Goal: Download file/media

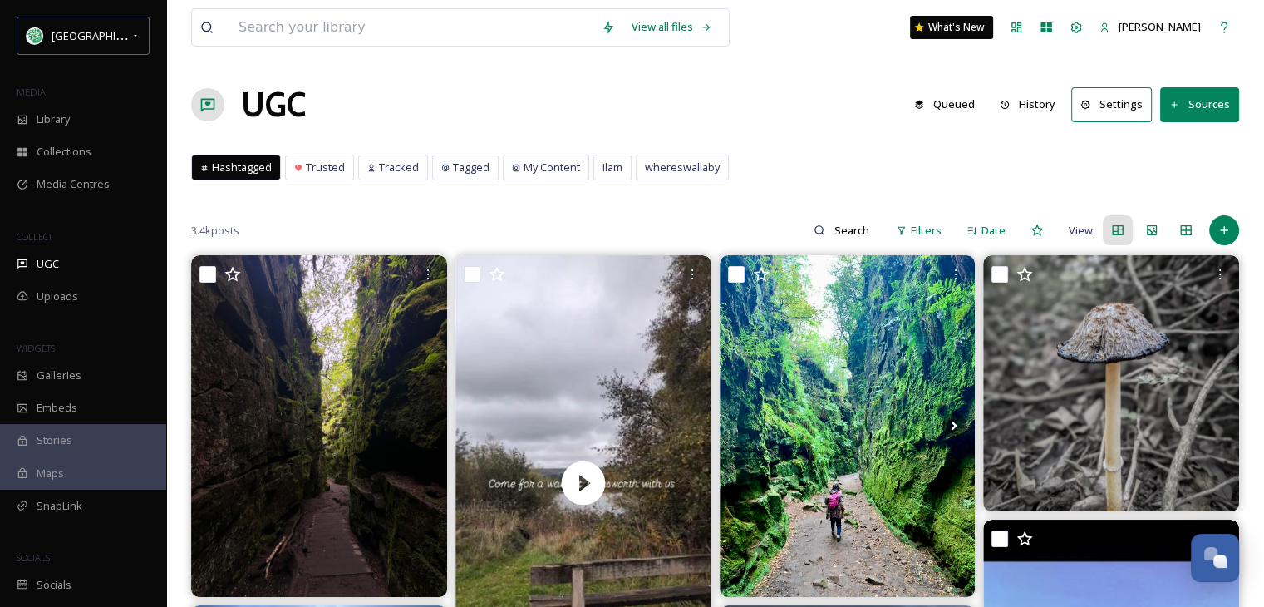
click at [1037, 98] on button "History" at bounding box center [1027, 104] width 72 height 32
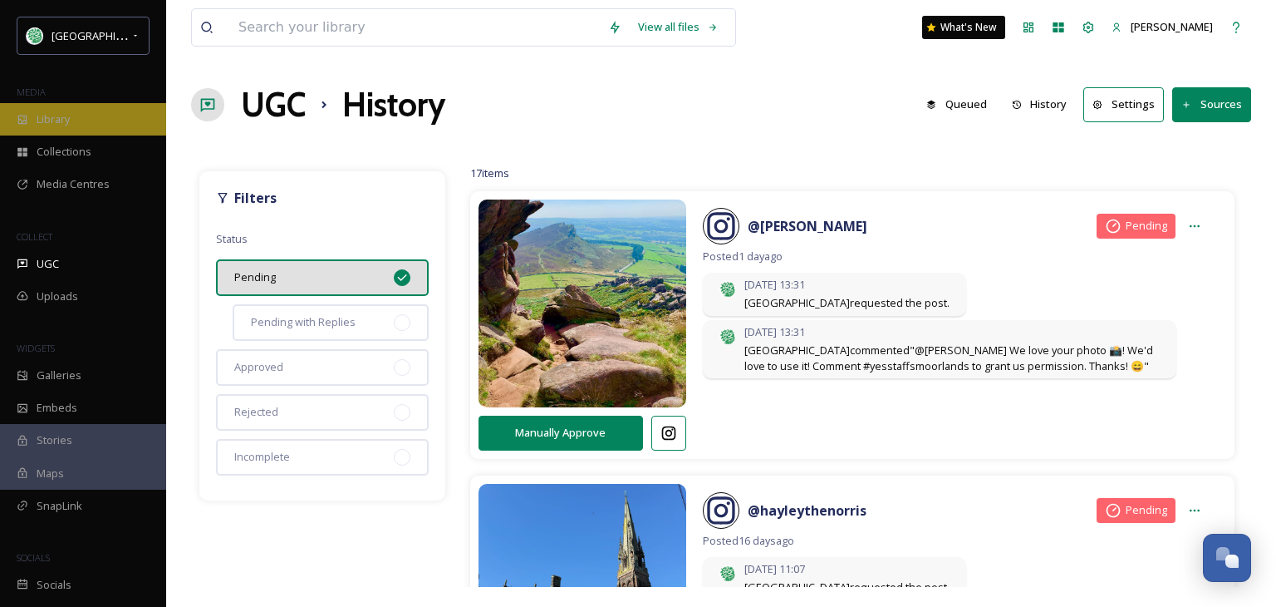
click at [81, 114] on div "Library" at bounding box center [83, 119] width 166 height 32
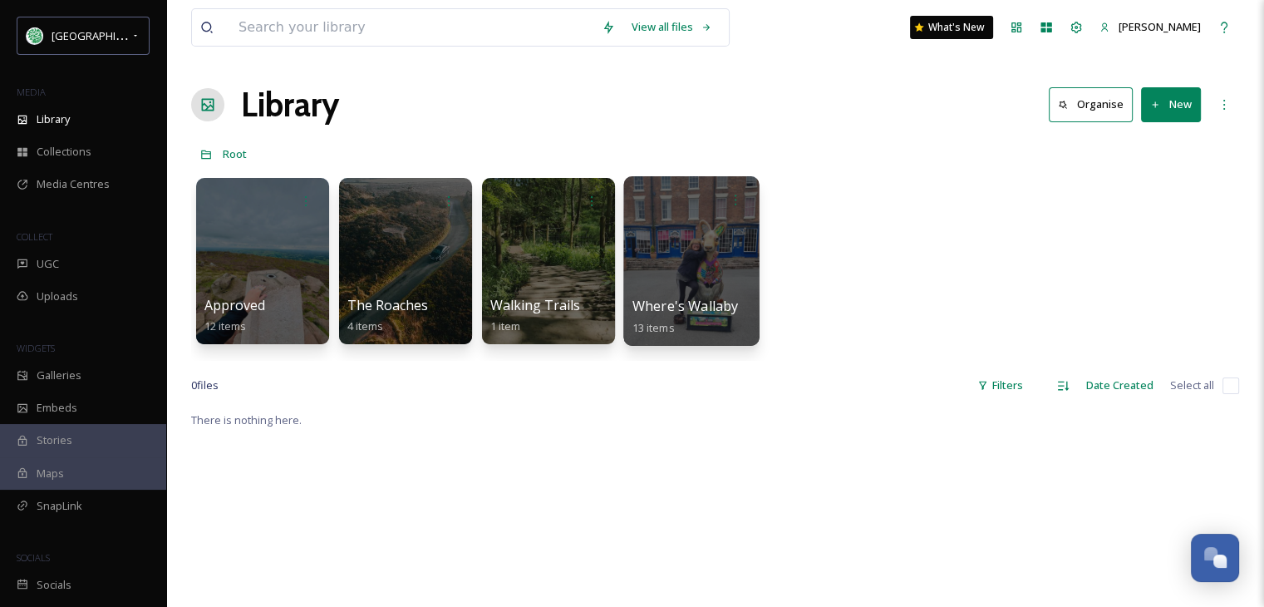
click at [695, 273] on div at bounding box center [690, 261] width 135 height 170
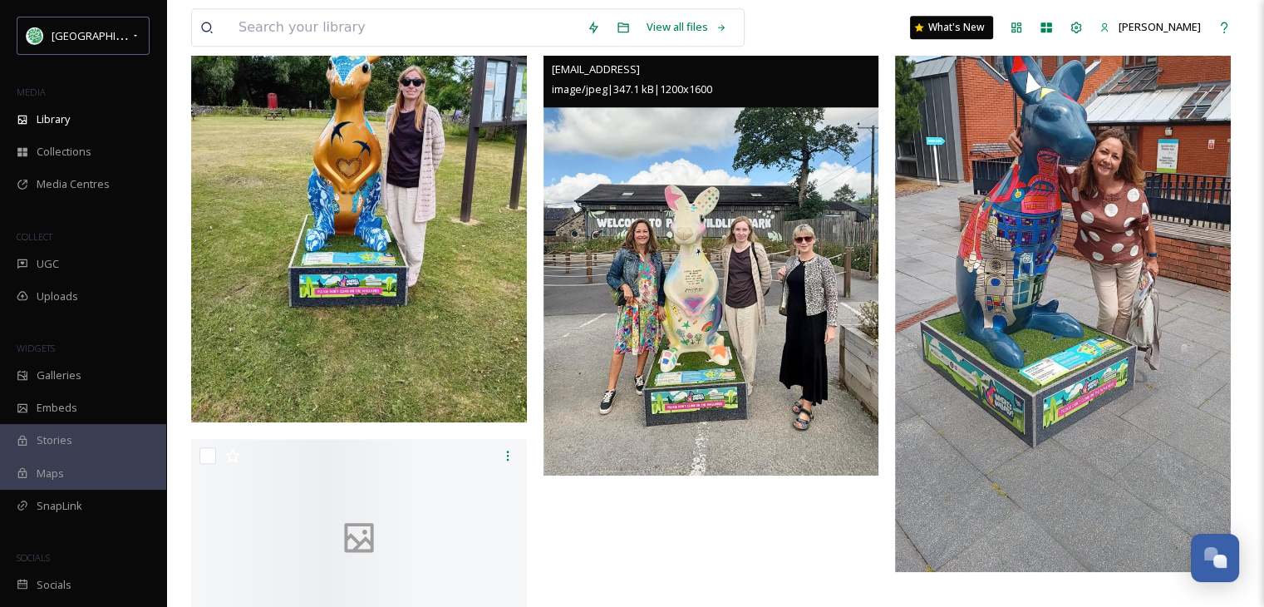
scroll to position [1702, 0]
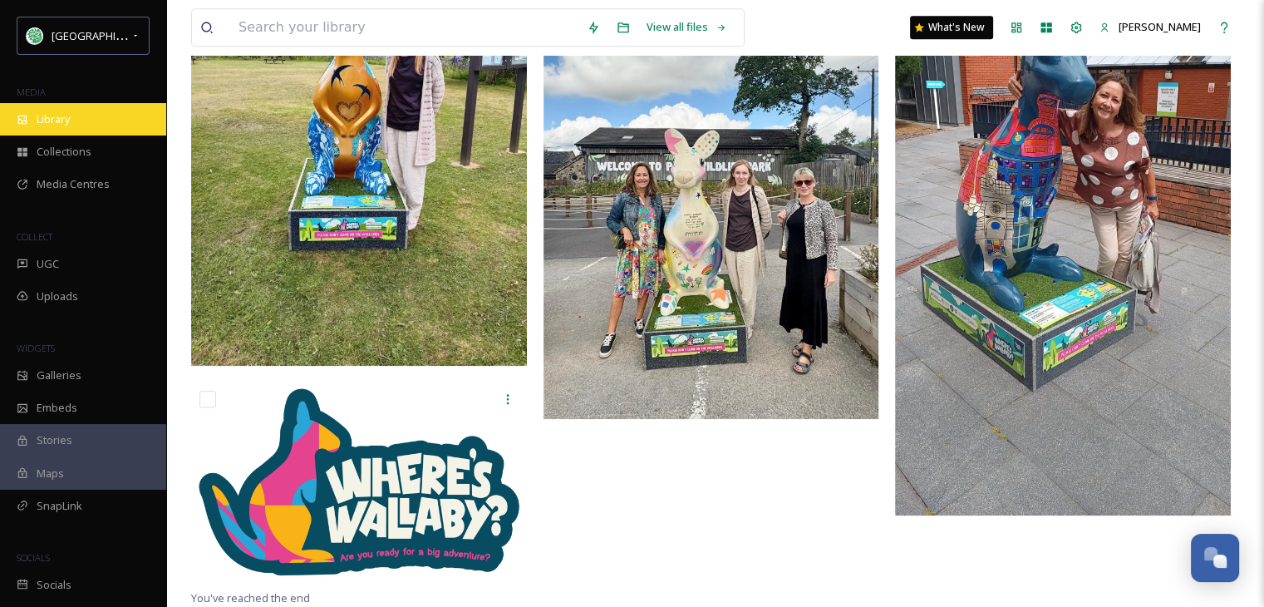
click at [66, 120] on span "Library" at bounding box center [53, 119] width 33 height 16
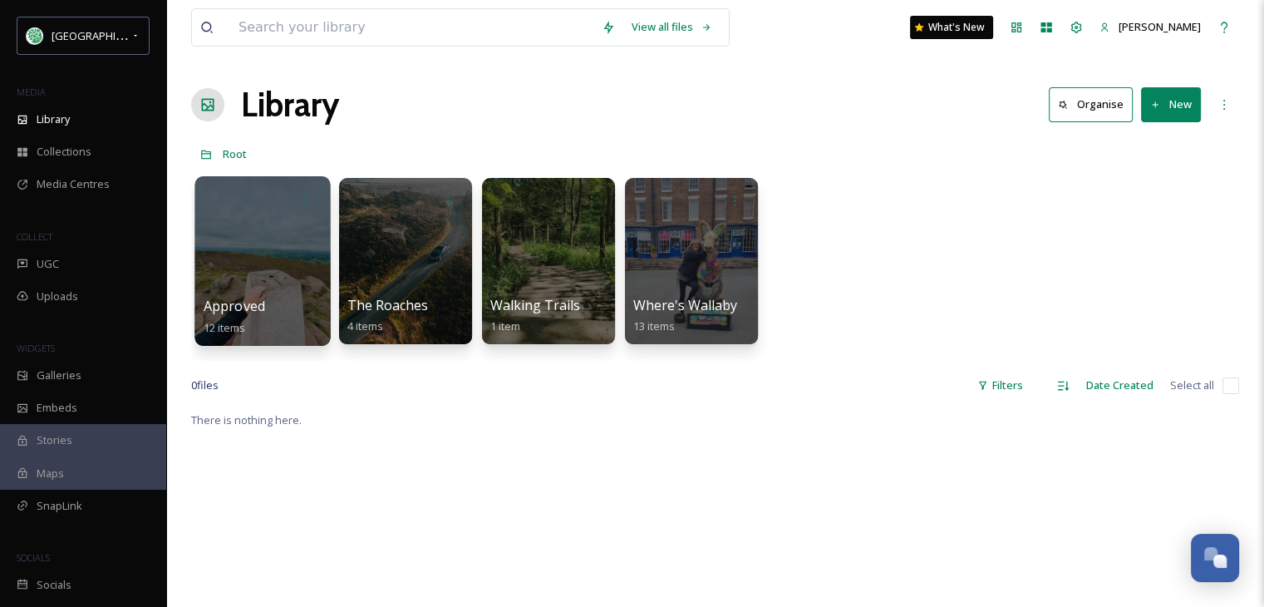
click at [256, 257] on div at bounding box center [261, 261] width 135 height 170
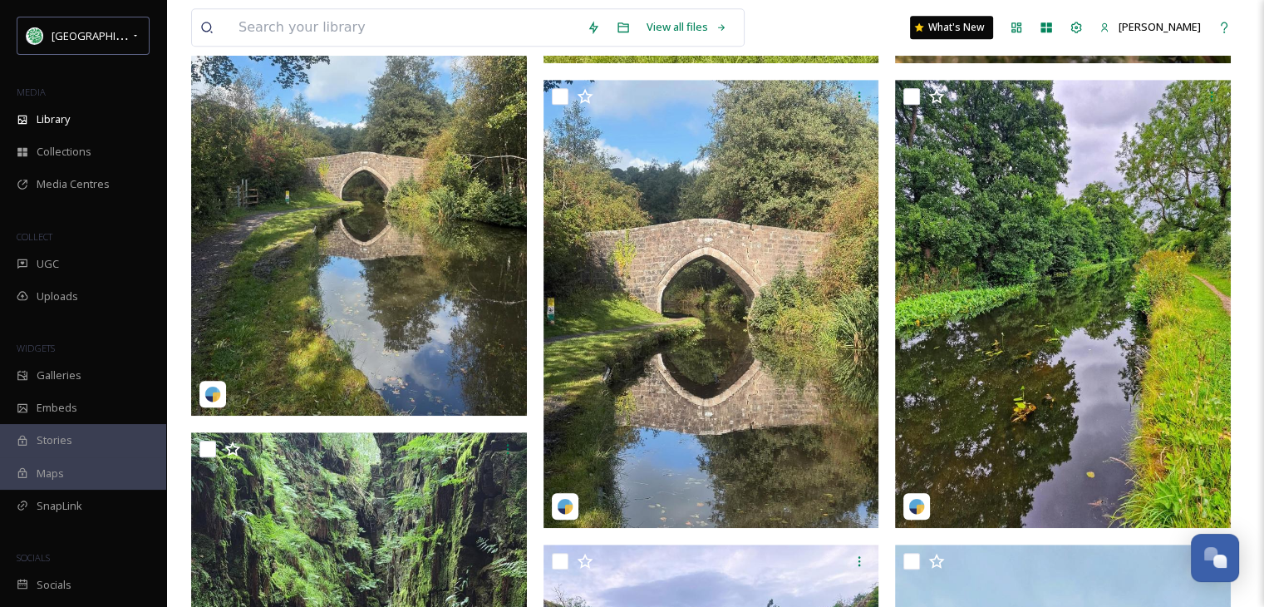
scroll to position [989, 0]
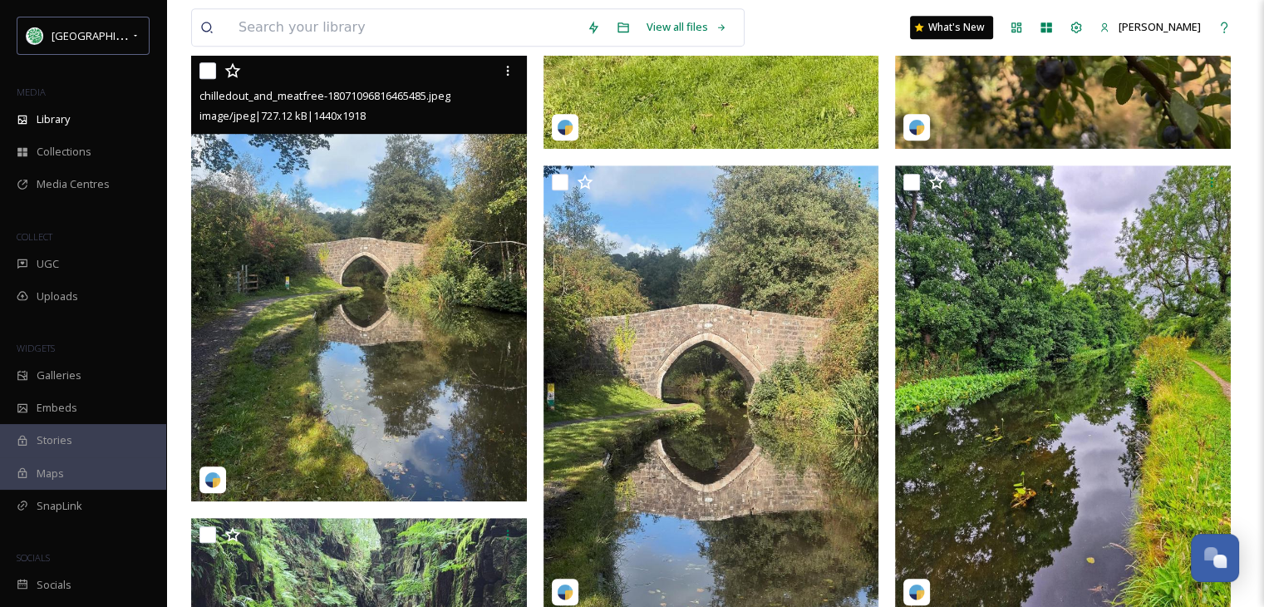
click at [381, 308] on img at bounding box center [359, 277] width 336 height 447
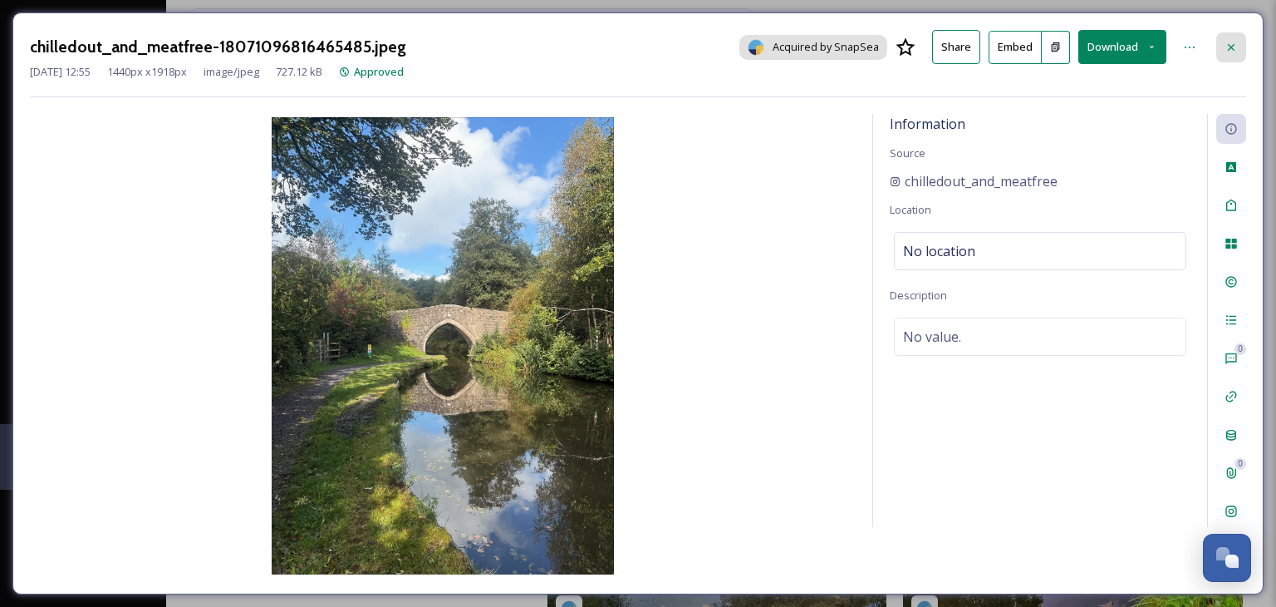
click at [1231, 45] on icon at bounding box center [1231, 47] width 13 height 13
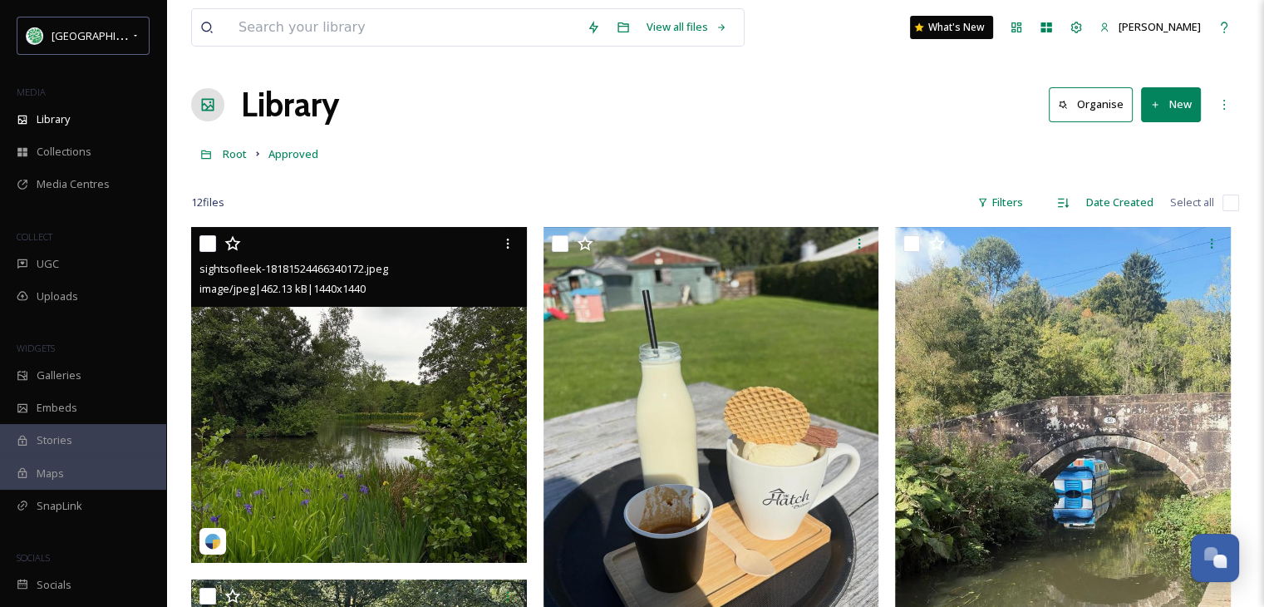
click at [353, 411] on img at bounding box center [359, 395] width 336 height 336
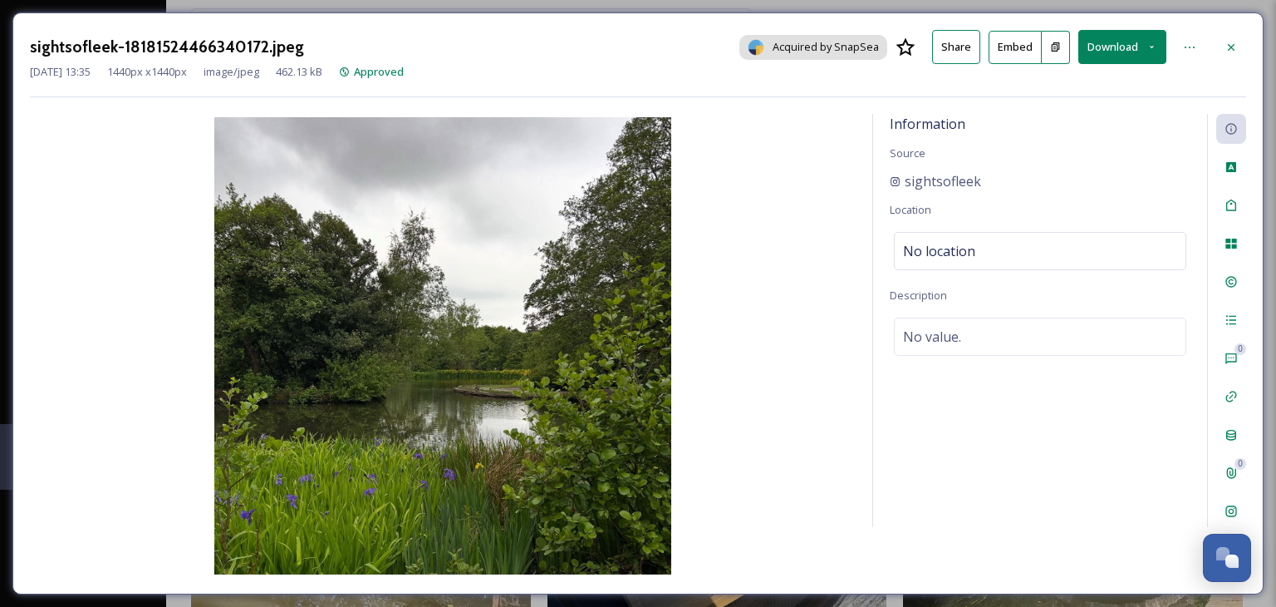
click at [1151, 46] on icon at bounding box center [1152, 47] width 4 height 2
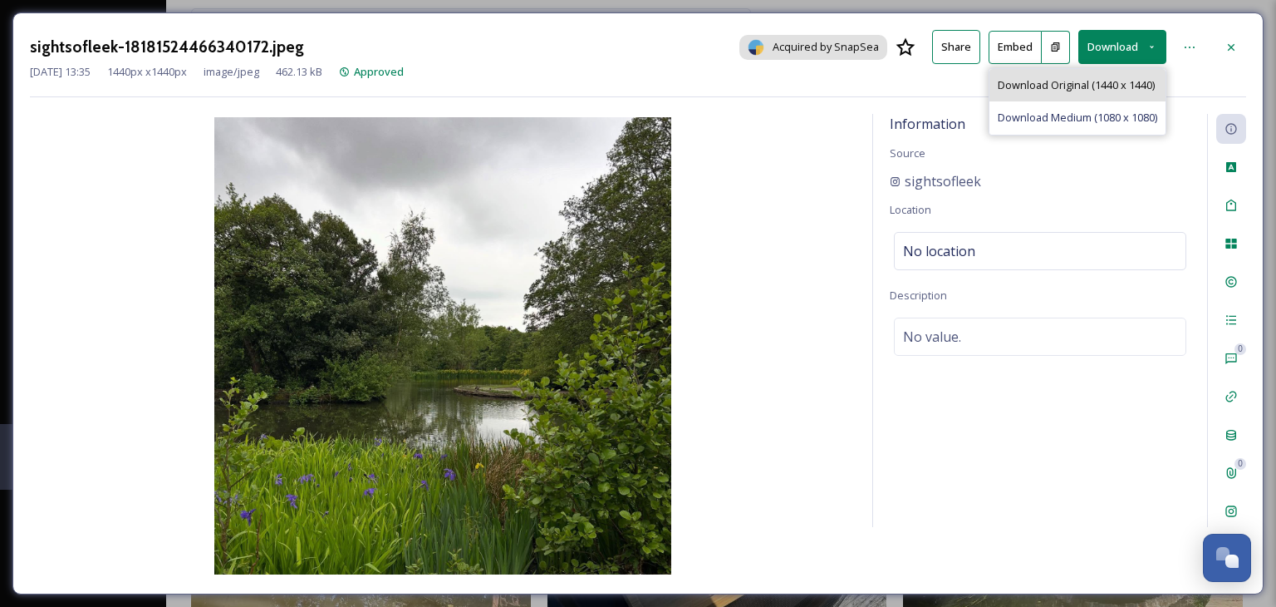
click at [1089, 81] on span "Download Original (1440 x 1440)" at bounding box center [1076, 85] width 157 height 16
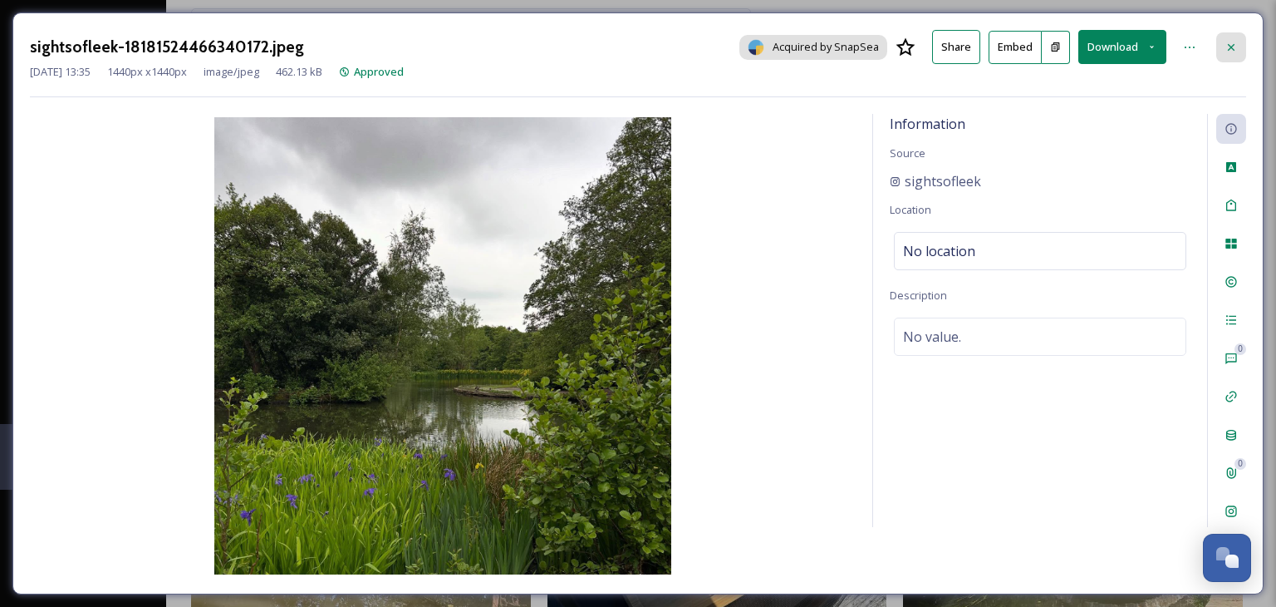
click at [1231, 39] on div at bounding box center [1232, 47] width 30 height 30
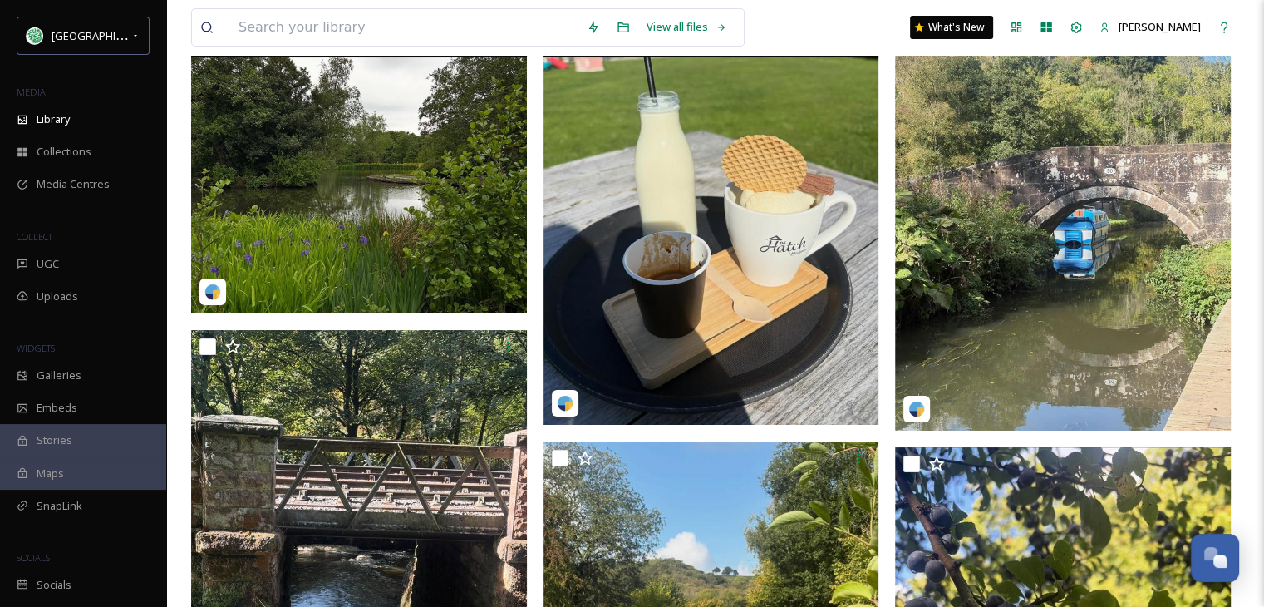
scroll to position [332, 0]
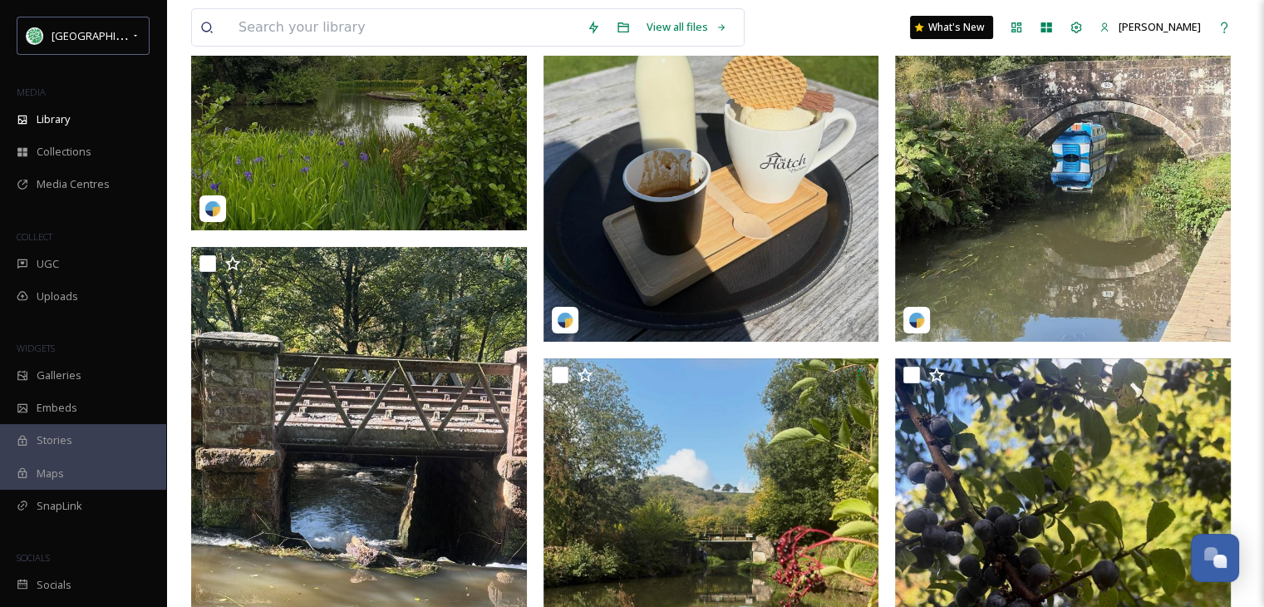
click at [1087, 185] on img at bounding box center [1063, 117] width 336 height 447
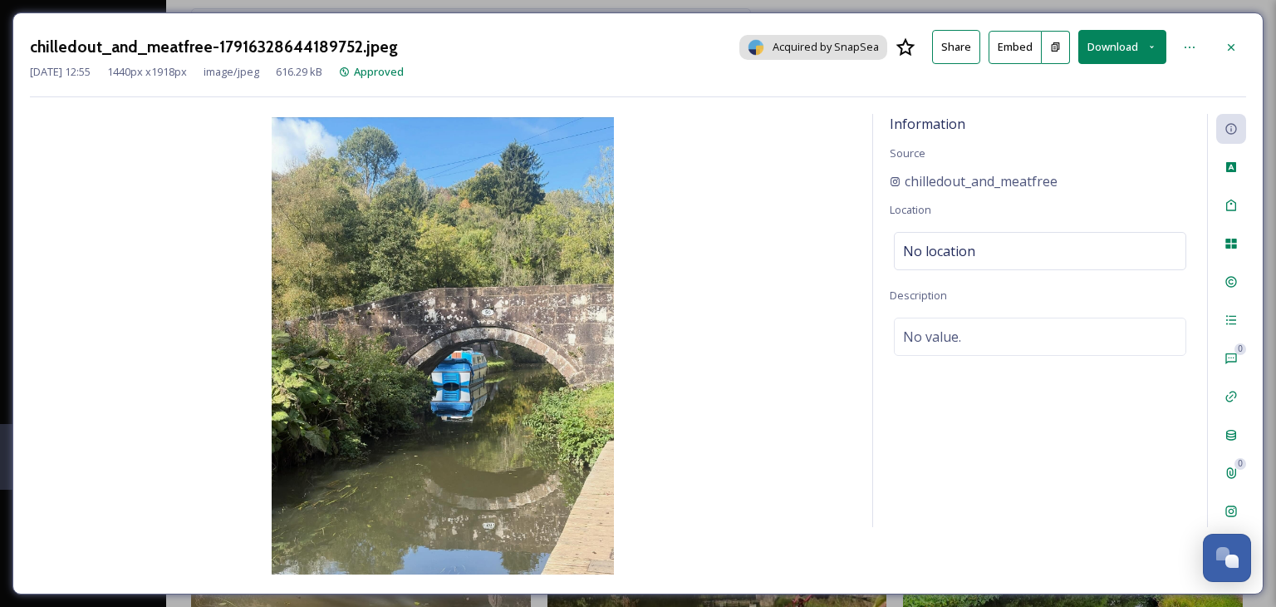
click at [1236, 38] on div at bounding box center [1232, 47] width 30 height 30
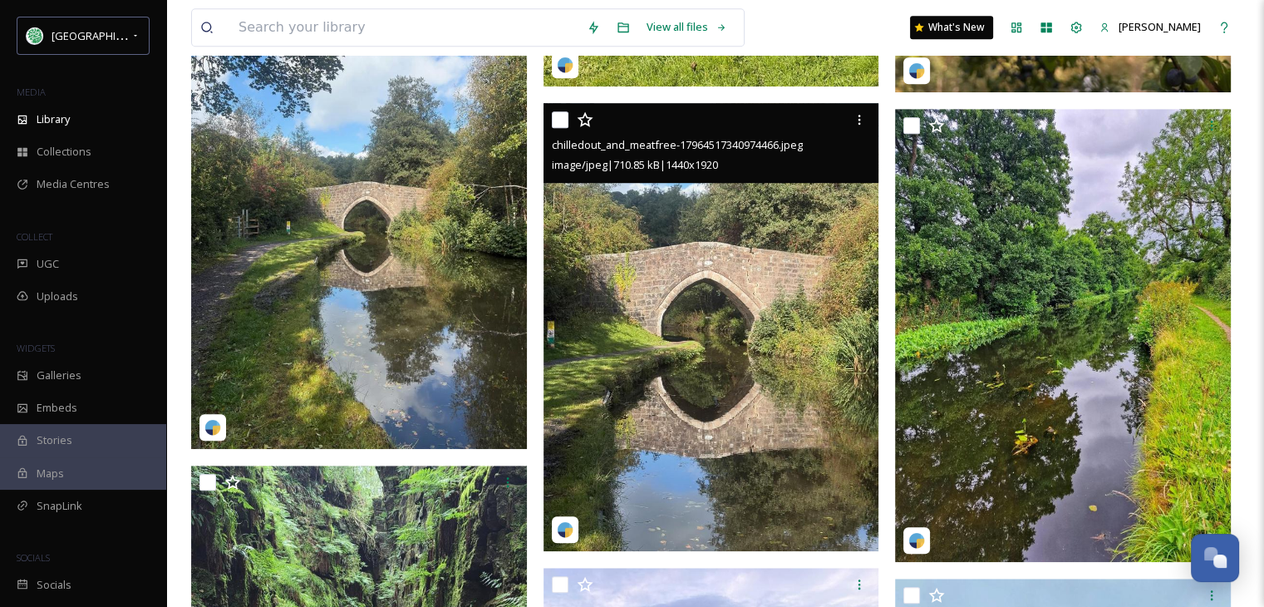
scroll to position [1080, 0]
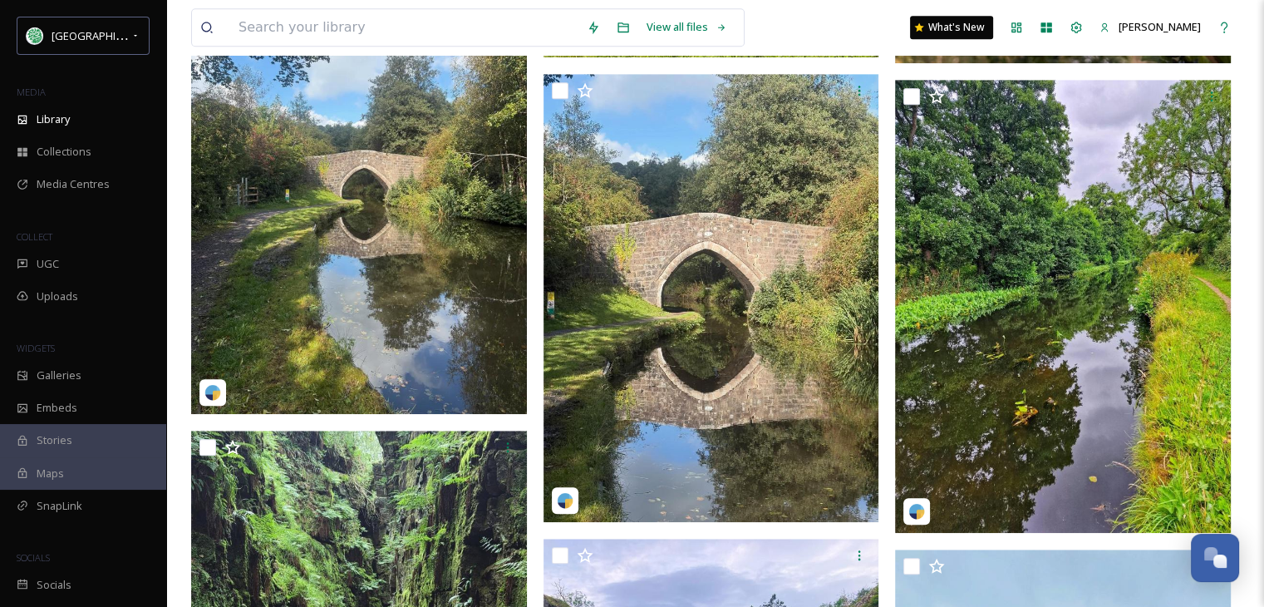
click at [363, 237] on img at bounding box center [359, 190] width 336 height 447
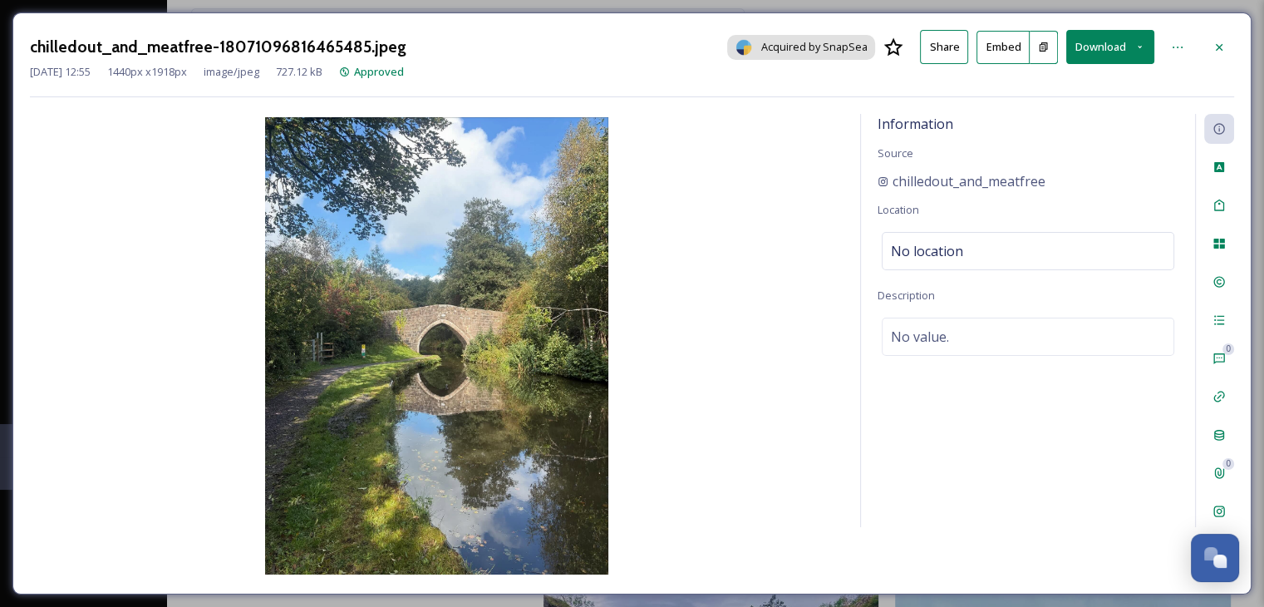
scroll to position [616, 0]
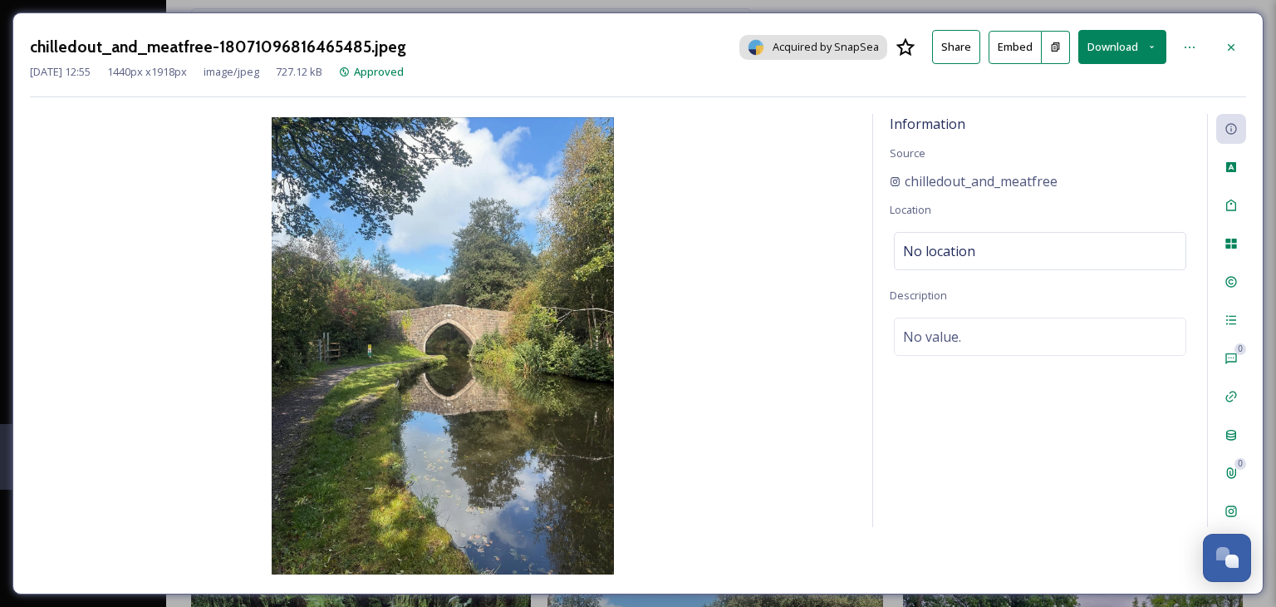
click at [1113, 43] on button "Download" at bounding box center [1123, 47] width 88 height 34
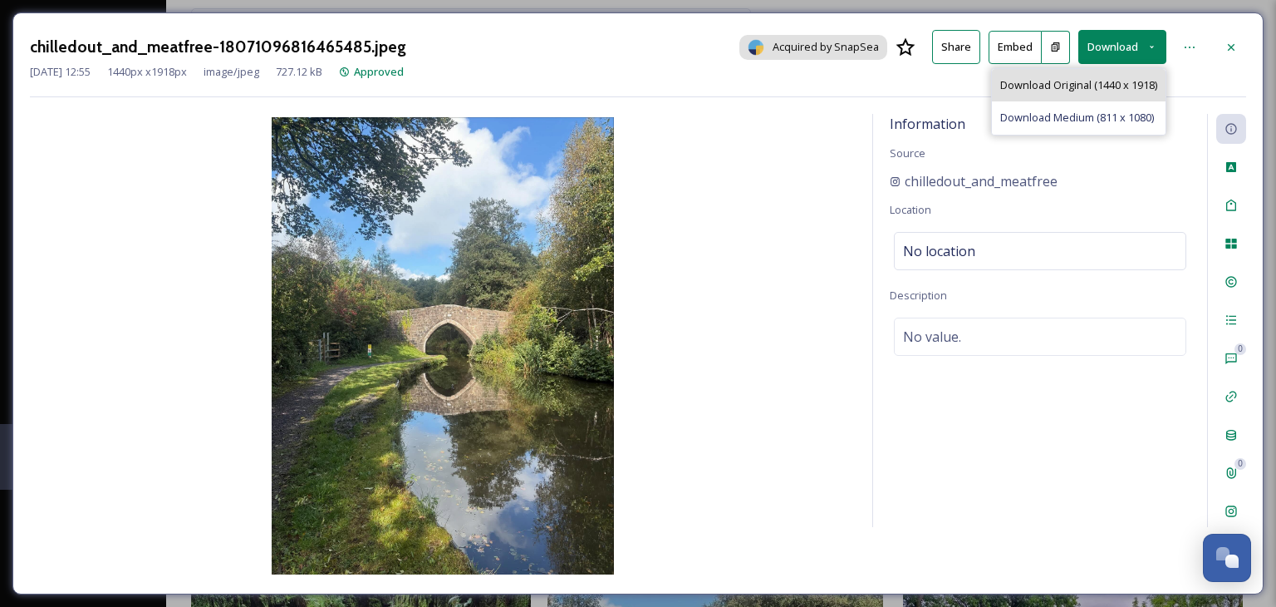
click at [1104, 81] on span "Download Original (1440 x 1918)" at bounding box center [1078, 85] width 157 height 16
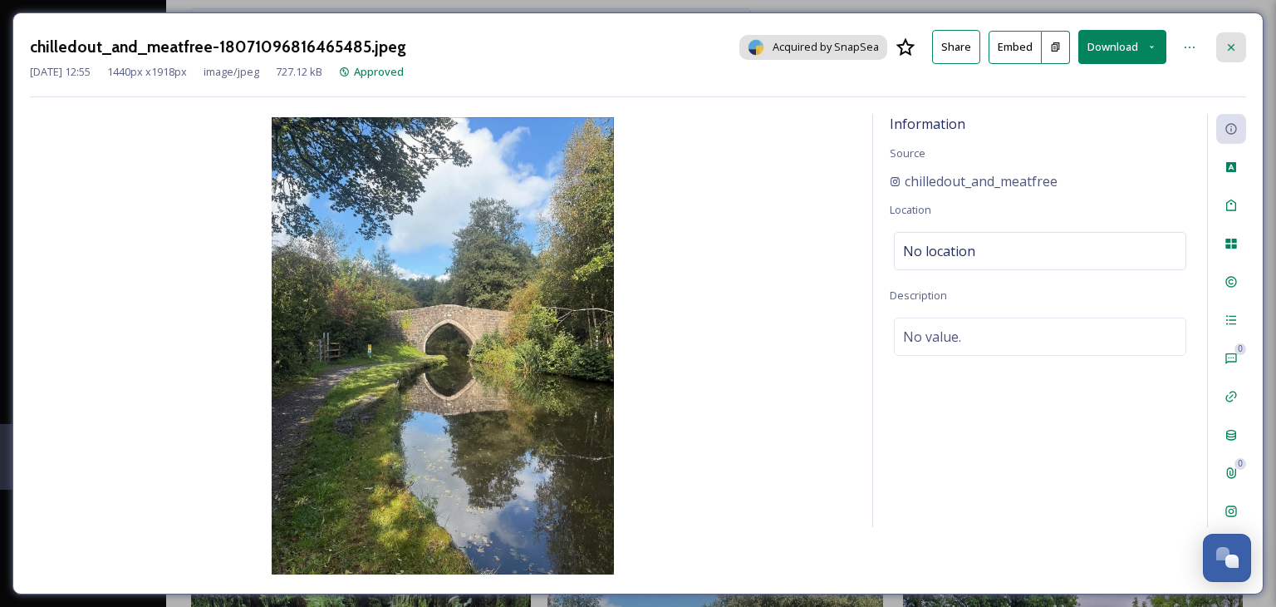
click at [1230, 41] on icon at bounding box center [1231, 47] width 13 height 13
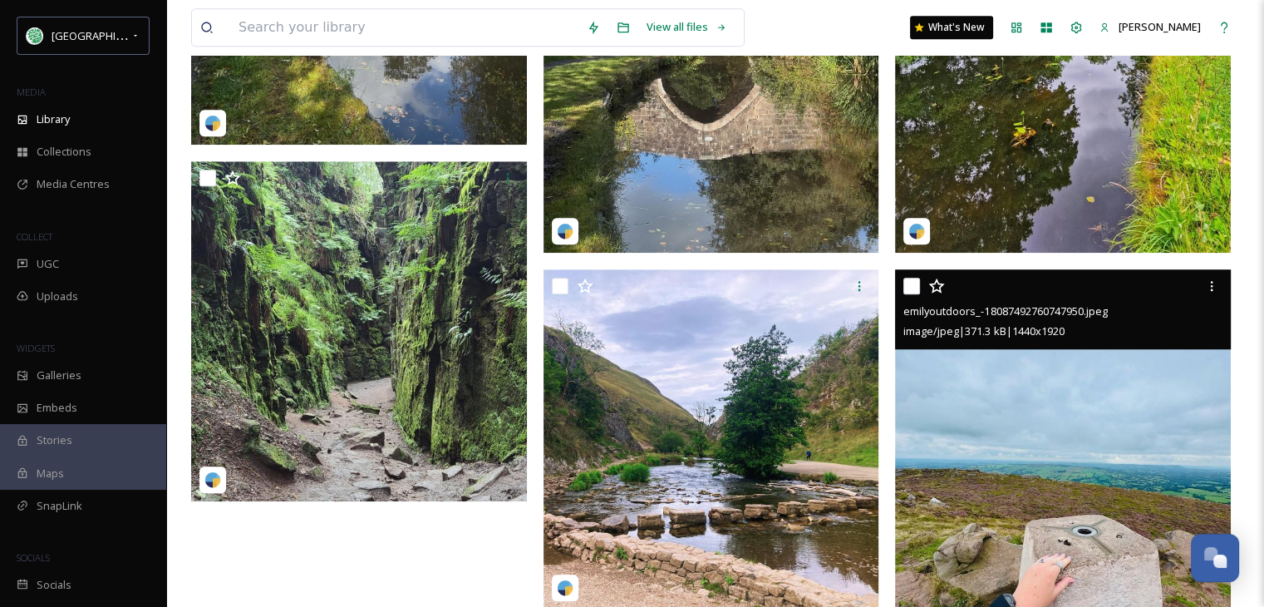
scroll to position [1321, 0]
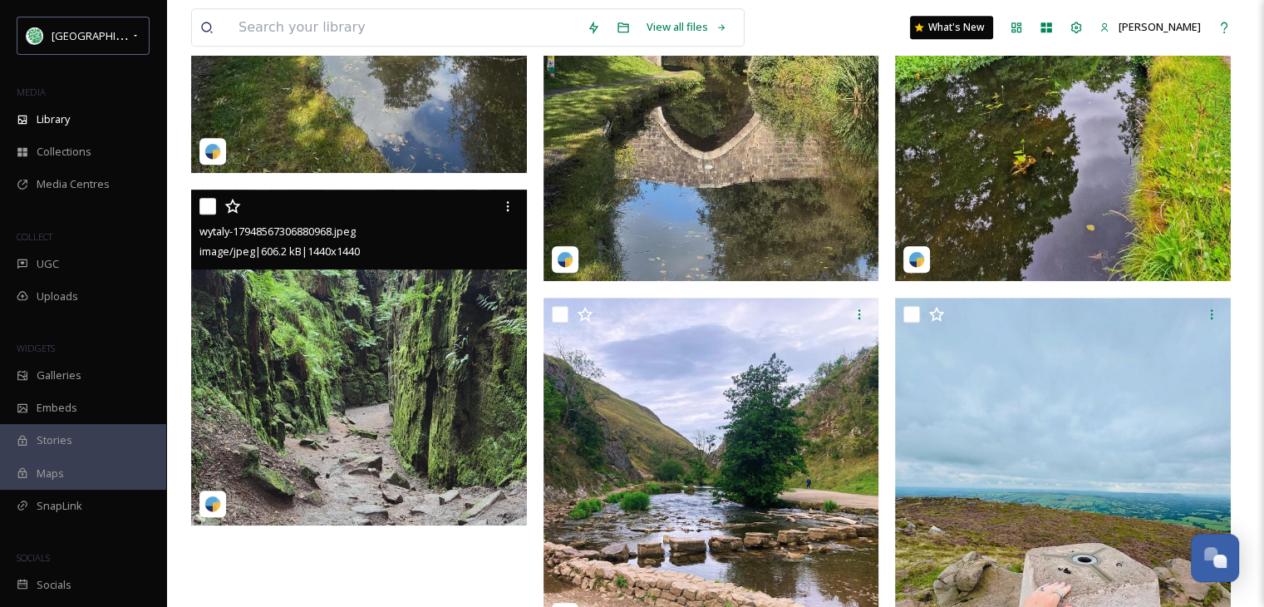
click at [355, 349] on img at bounding box center [359, 357] width 336 height 336
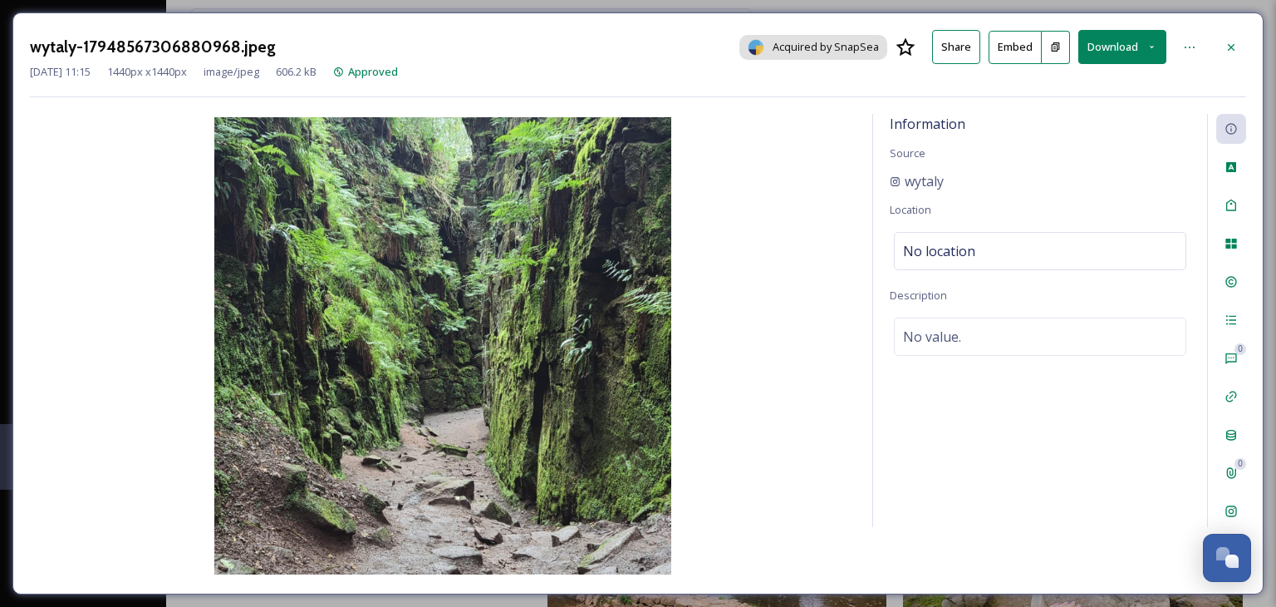
click at [1132, 46] on button "Download" at bounding box center [1123, 47] width 88 height 34
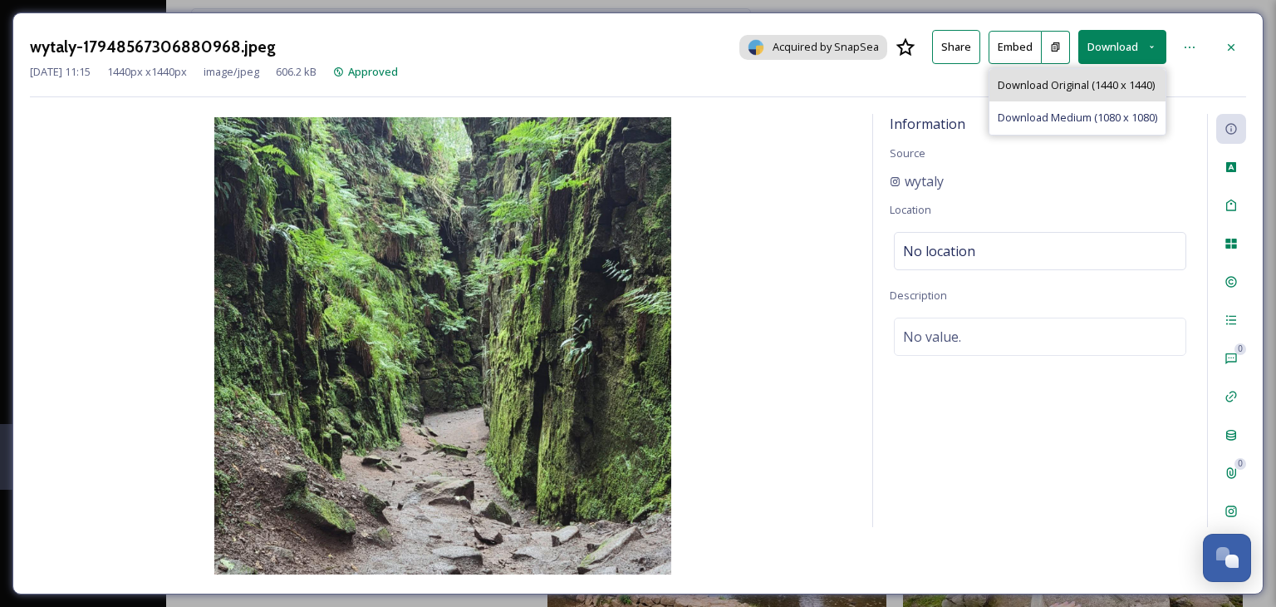
click at [1079, 89] on span "Download Original (1440 x 1440)" at bounding box center [1076, 85] width 157 height 16
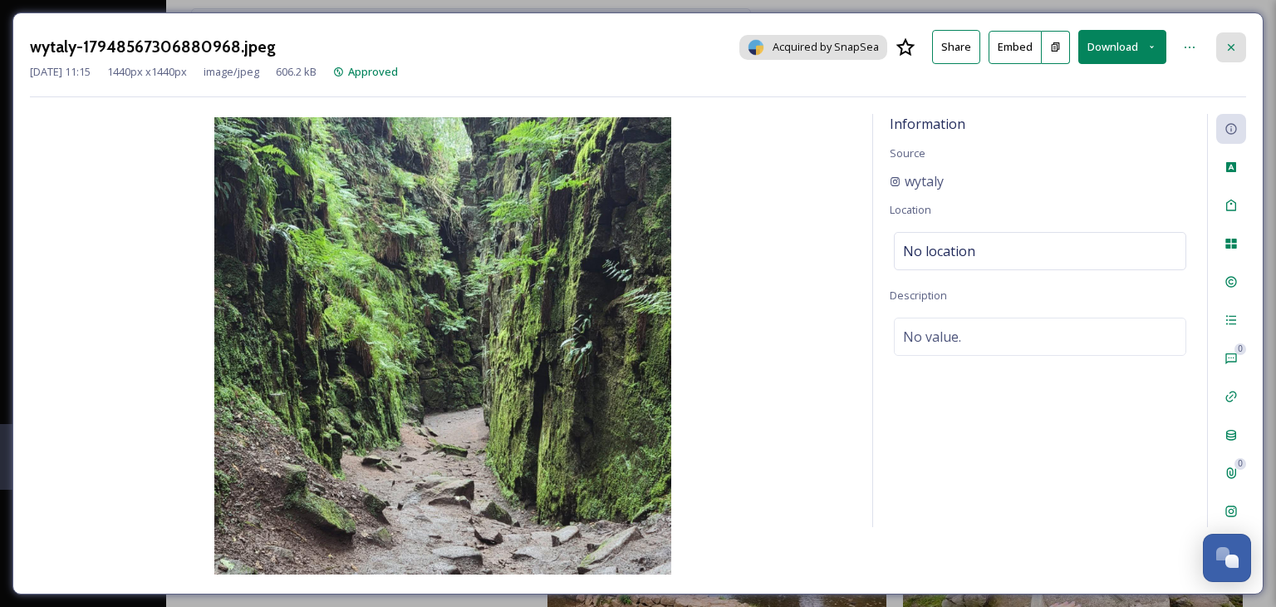
click at [1230, 45] on icon at bounding box center [1231, 46] width 7 height 7
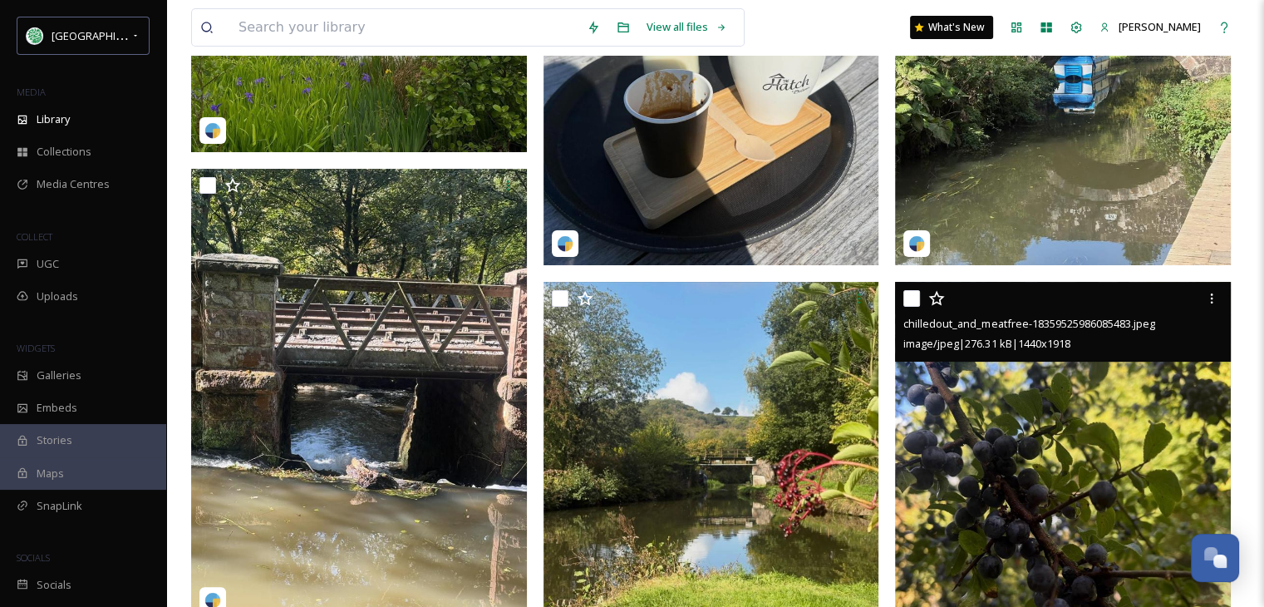
scroll to position [424, 0]
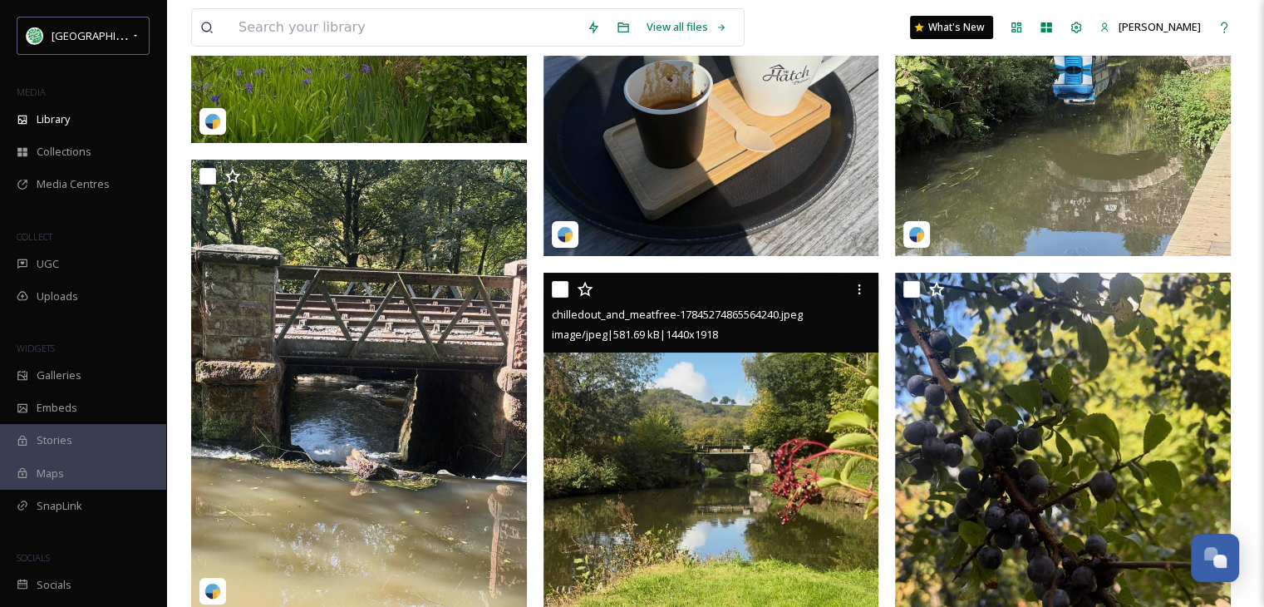
click at [713, 487] on img at bounding box center [711, 496] width 336 height 447
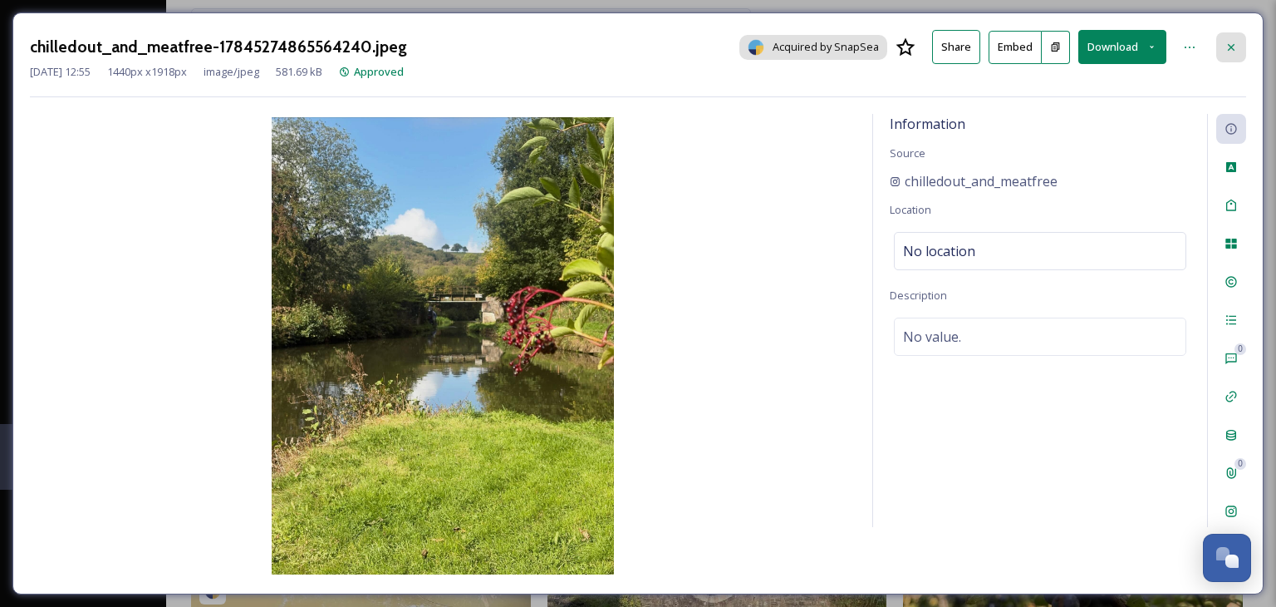
click at [1226, 42] on icon at bounding box center [1231, 47] width 13 height 13
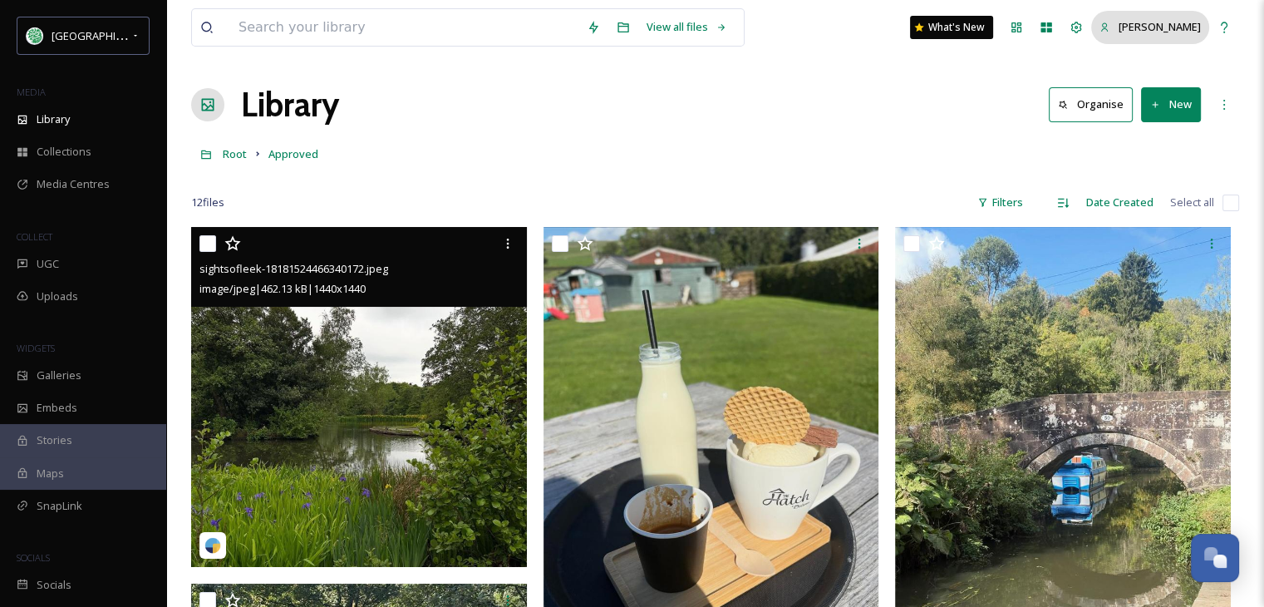
click at [1179, 30] on span "[PERSON_NAME]" at bounding box center [1159, 26] width 82 height 15
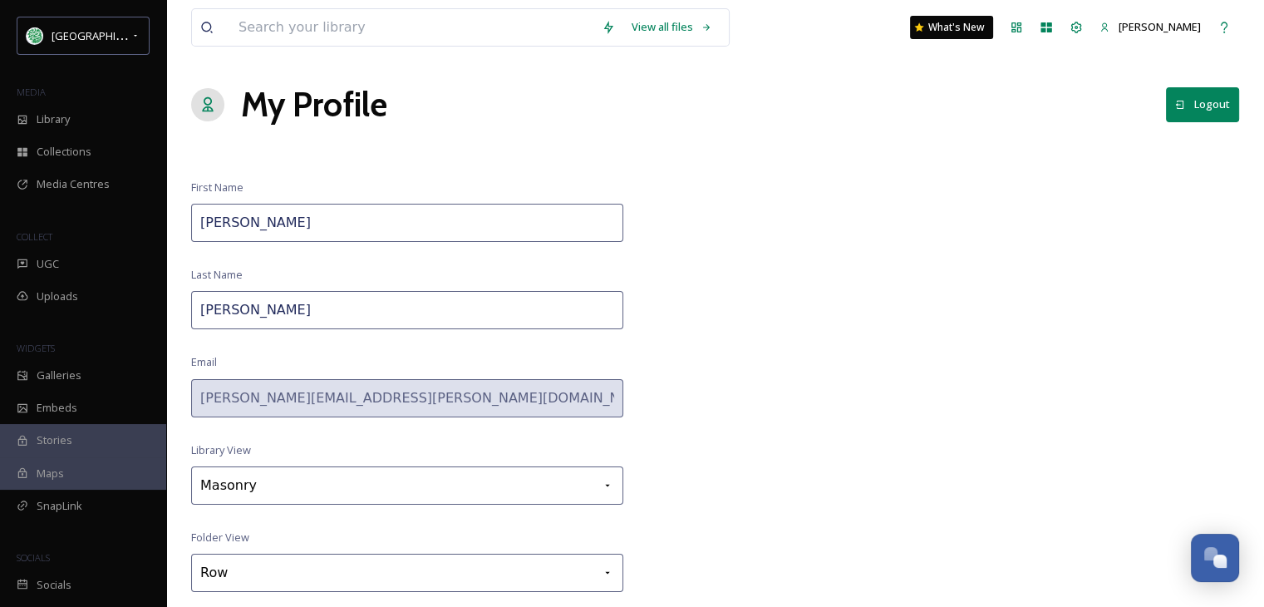
click at [1213, 104] on button "Logout" at bounding box center [1202, 104] width 73 height 34
